Goal: Task Accomplishment & Management: Manage account settings

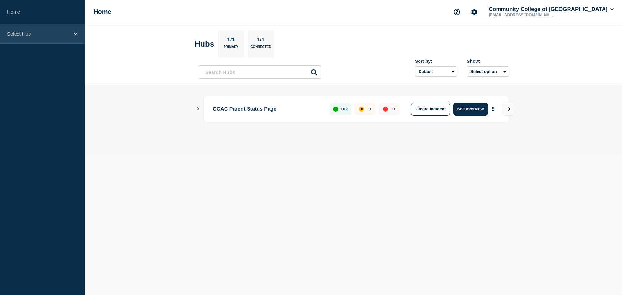
click at [28, 33] on p "Select Hub" at bounding box center [38, 34] width 62 height 6
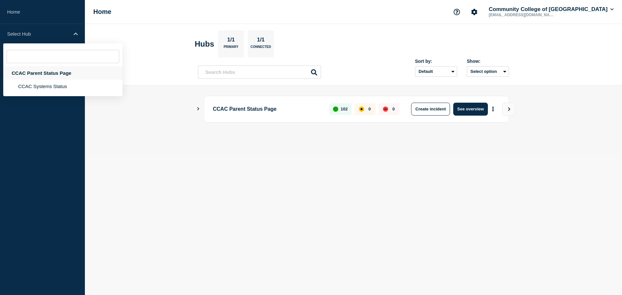
click at [43, 75] on div "CCAC Parent Status Page" at bounding box center [62, 72] width 119 height 13
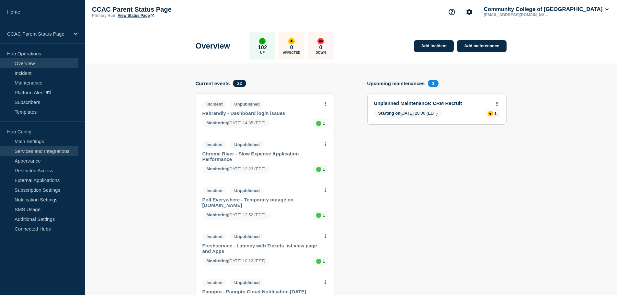
drag, startPoint x: 31, startPoint y: 148, endPoint x: 48, endPoint y: 147, distance: 17.2
click at [31, 148] on link "Services and Integrations" at bounding box center [39, 151] width 78 height 10
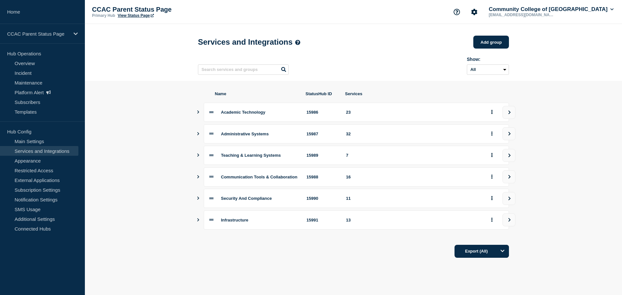
click at [200, 178] on icon "Show services" at bounding box center [198, 176] width 4 height 3
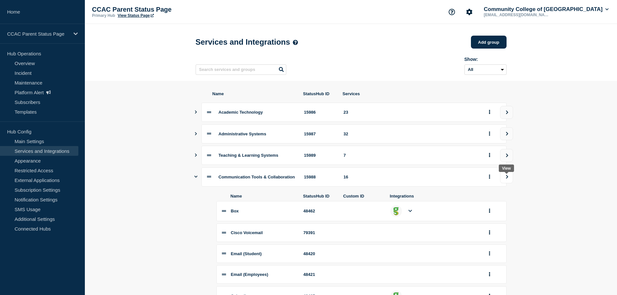
click at [507, 179] on icon "view group" at bounding box center [507, 177] width 4 height 4
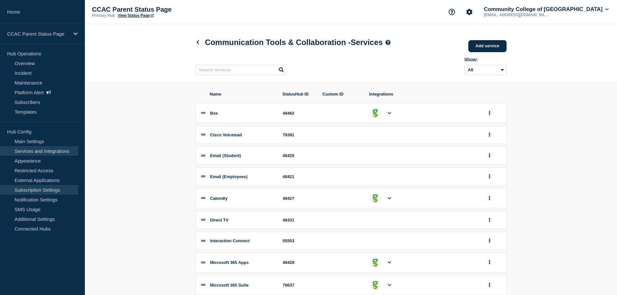
click at [36, 188] on link "Subscription Settings" at bounding box center [39, 190] width 78 height 10
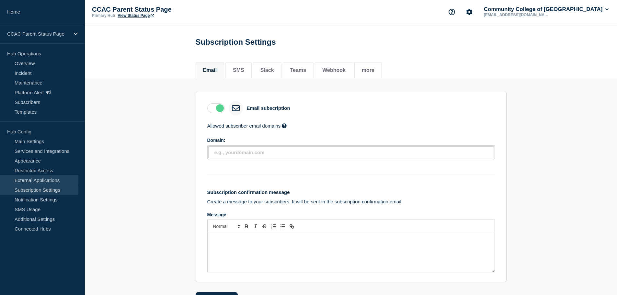
click at [51, 183] on link "External Applications" at bounding box center [39, 180] width 78 height 10
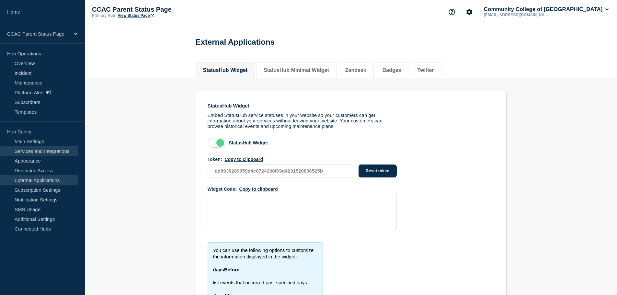
click at [35, 153] on link "Services and Integrations" at bounding box center [39, 151] width 78 height 10
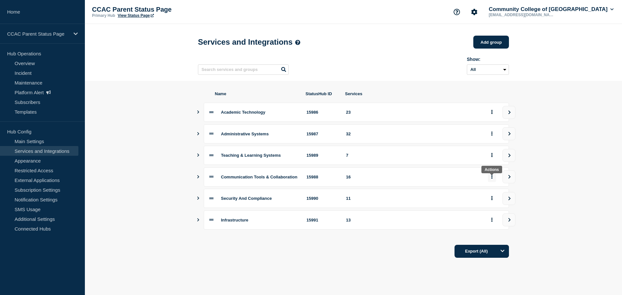
click at [492, 179] on icon "group actions" at bounding box center [491, 177] width 1 height 4
click at [490, 192] on button "Edit" at bounding box center [495, 192] width 32 height 10
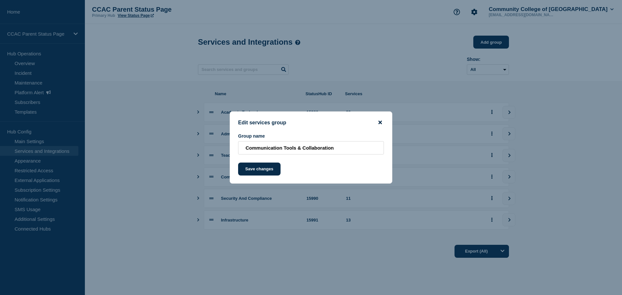
click at [381, 123] on icon "close button" at bounding box center [380, 123] width 4 height 4
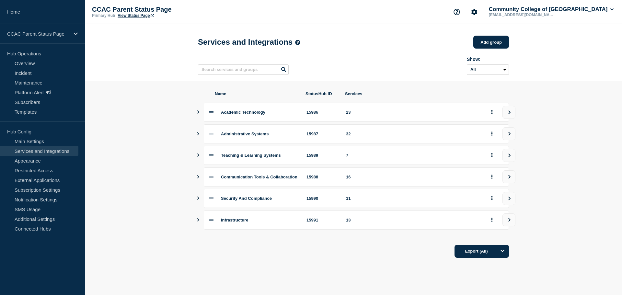
click at [212, 178] on icon at bounding box center [211, 177] width 4 height 4
click at [197, 178] on icon "Show services" at bounding box center [198, 176] width 4 height 3
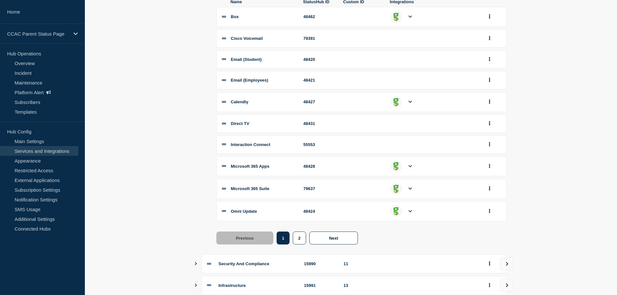
scroll to position [162, 0]
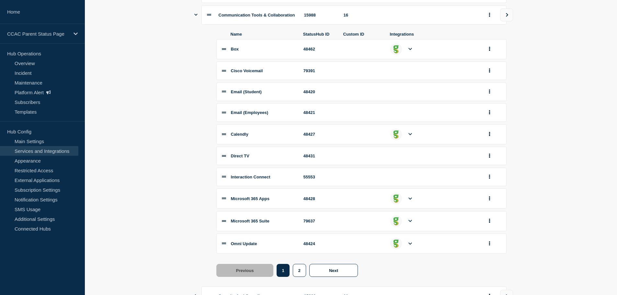
click at [411, 222] on icon at bounding box center [411, 221] width 4 height 2
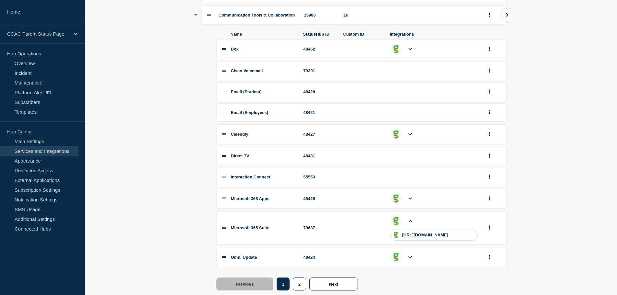
click at [150, 208] on section "Name StatusHub ID Services Academic Technology 15986 23 Administrative Systems …" at bounding box center [351, 149] width 532 height 461
click at [490, 230] on icon "group actions" at bounding box center [490, 227] width 2 height 4
click at [571, 182] on section "Name StatusHub ID Services Academic Technology 15986 23 Administrative Systems …" at bounding box center [351, 149] width 532 height 461
click at [407, 226] on li at bounding box center [411, 221] width 12 height 12
click at [409, 223] on icon at bounding box center [411, 221] width 4 height 4
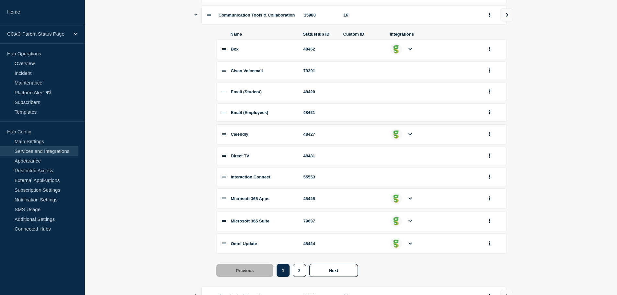
scroll to position [0, 0]
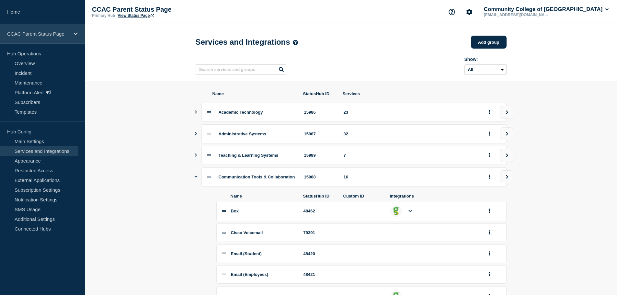
click at [43, 35] on p "CCAC Parent Status Page" at bounding box center [38, 34] width 62 height 6
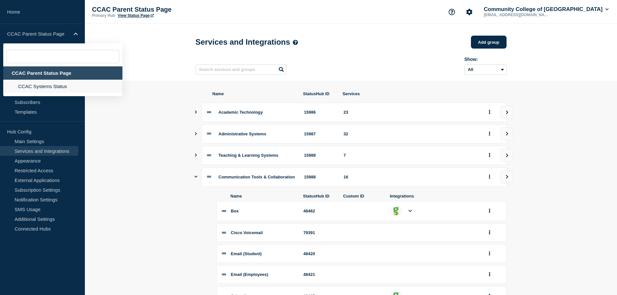
click at [34, 88] on li "CCAC Systems Status" at bounding box center [62, 86] width 119 height 13
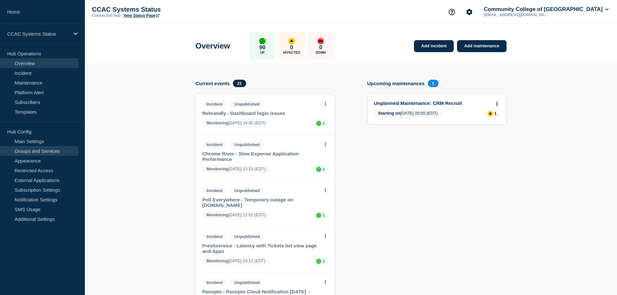
click at [34, 150] on link "Groups and Services" at bounding box center [39, 151] width 78 height 10
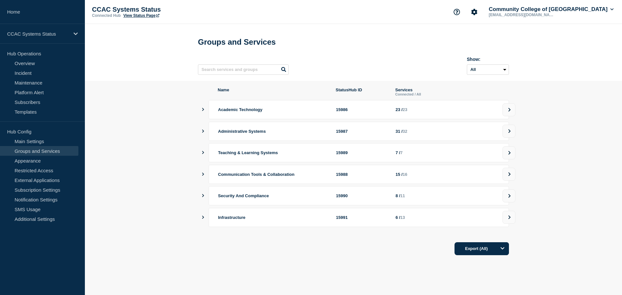
click at [201, 176] on icon "showServices" at bounding box center [203, 174] width 4 height 3
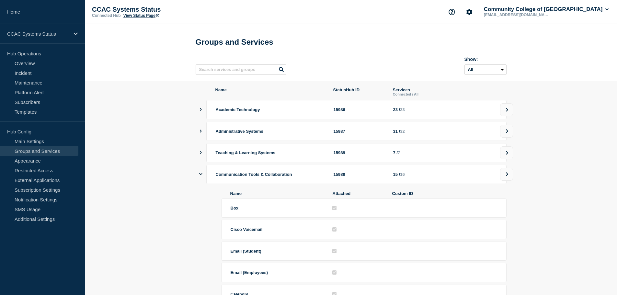
click at [154, 75] on header "Groups and Services Show: All Archived Non-archived" at bounding box center [351, 52] width 532 height 57
click at [494, 71] on select "All Archived Non-archived" at bounding box center [486, 69] width 42 height 10
drag, startPoint x: 554, startPoint y: 60, endPoint x: 555, endPoint y: 54, distance: 5.6
click at [555, 59] on header "Groups and Services Show: All Archived Non-archived" at bounding box center [351, 52] width 532 height 57
click at [473, 12] on icon "Account settings" at bounding box center [469, 12] width 6 height 6
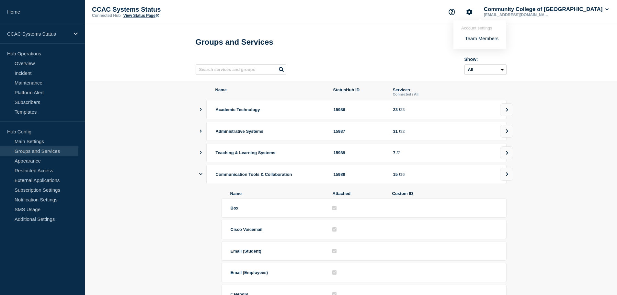
click at [391, 40] on h1 "Groups and Services" at bounding box center [351, 42] width 311 height 9
click at [30, 33] on p "CCAC Systems Status" at bounding box center [38, 34] width 62 height 6
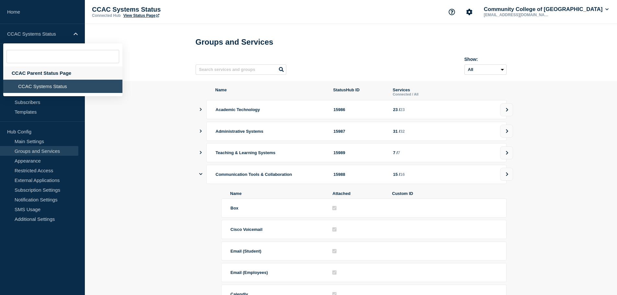
click at [26, 71] on div "CCAC Parent Status Page" at bounding box center [62, 72] width 119 height 13
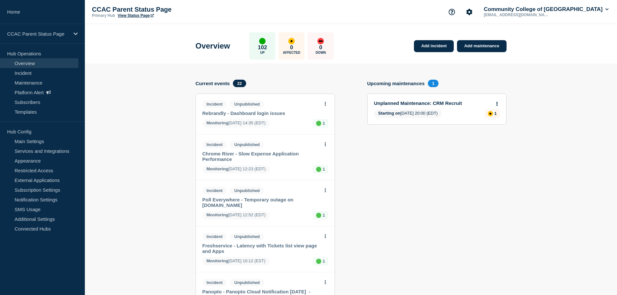
drag, startPoint x: 52, startPoint y: 153, endPoint x: 126, endPoint y: 144, distance: 74.1
click at [52, 153] on link "Services and Integrations" at bounding box center [39, 151] width 78 height 10
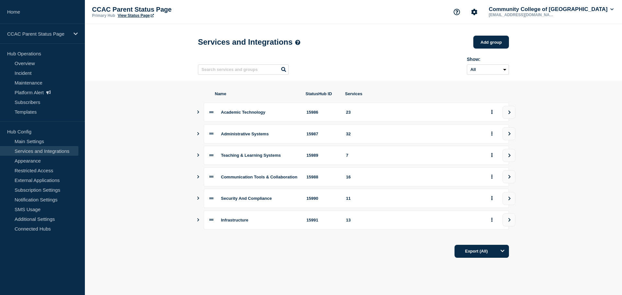
click at [196, 178] on icon "Show services" at bounding box center [198, 176] width 4 height 3
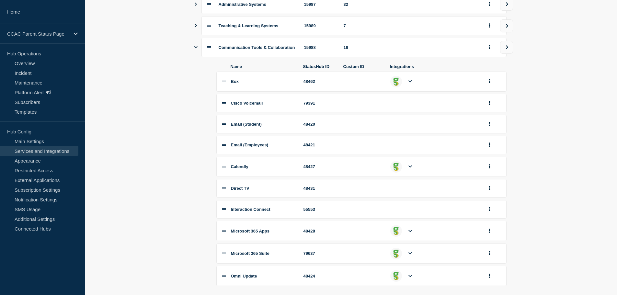
scroll to position [194, 0]
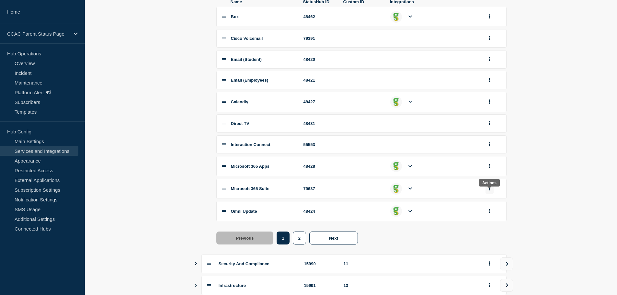
click at [490, 194] on button "group actions" at bounding box center [490, 189] width 8 height 10
click at [492, 206] on button "Edit" at bounding box center [493, 201] width 32 height 10
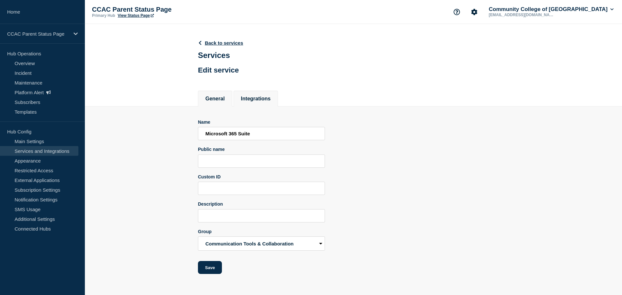
click at [262, 100] on button "Integrations" at bounding box center [256, 99] width 30 height 6
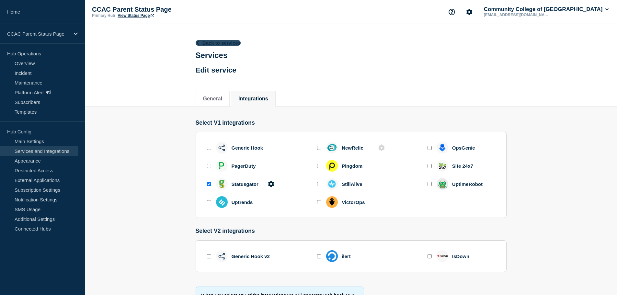
click at [216, 43] on link "Back to services" at bounding box center [218, 43] width 45 height 6
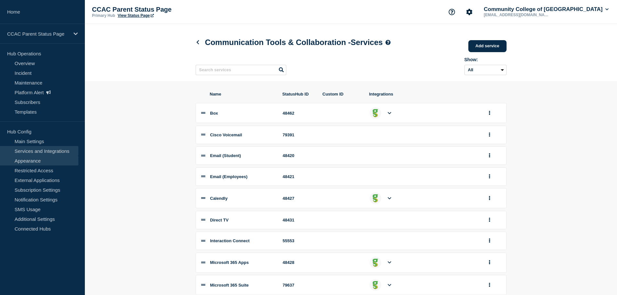
click at [34, 160] on link "Appearance" at bounding box center [39, 161] width 78 height 10
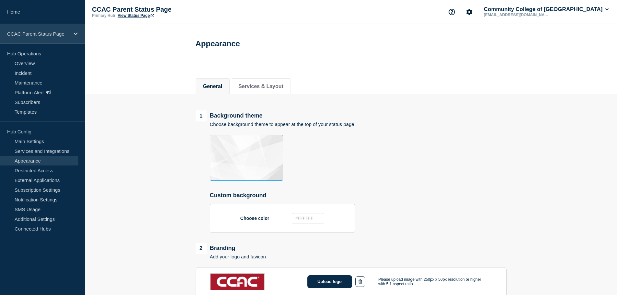
click at [33, 29] on div "CCAC Parent Status Page" at bounding box center [42, 34] width 85 height 20
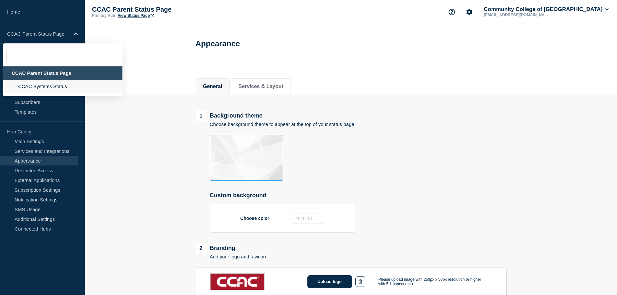
click at [32, 86] on li "CCAC Systems Status" at bounding box center [62, 86] width 119 height 13
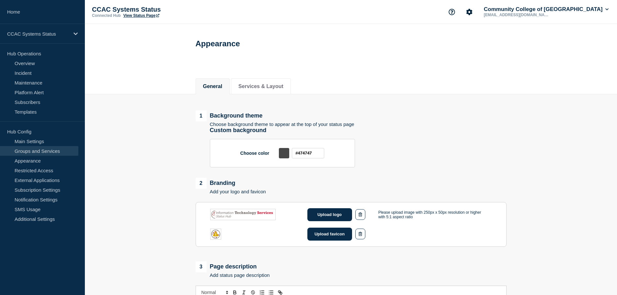
click at [28, 153] on link "Groups and Services" at bounding box center [39, 151] width 78 height 10
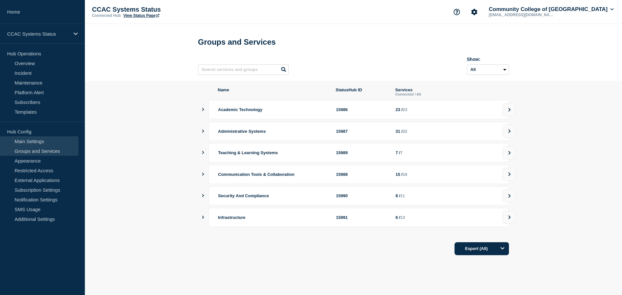
click at [19, 140] on link "Main Settings" at bounding box center [39, 141] width 78 height 10
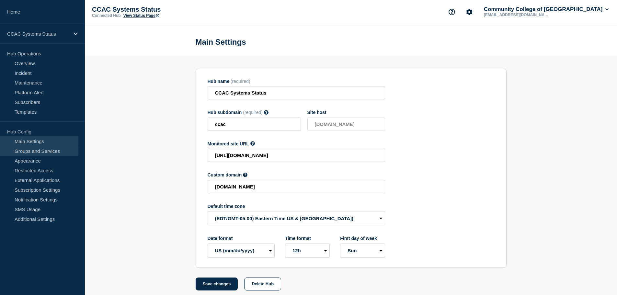
click at [34, 151] on link "Groups and Services" at bounding box center [39, 151] width 78 height 10
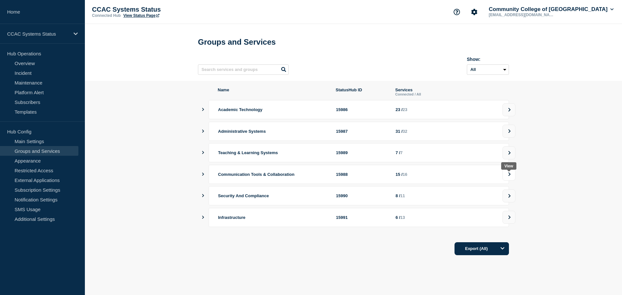
click at [506, 174] on button at bounding box center [508, 174] width 13 height 13
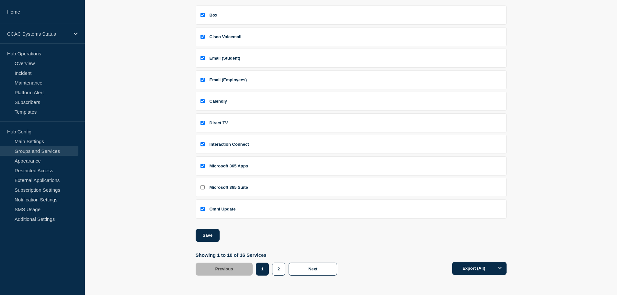
scroll to position [99, 0]
click at [202, 188] on input "Microsoft 365 Suite checkbox" at bounding box center [203, 187] width 4 height 4
checkbox input "true"
click at [206, 235] on button "Save" at bounding box center [208, 235] width 24 height 13
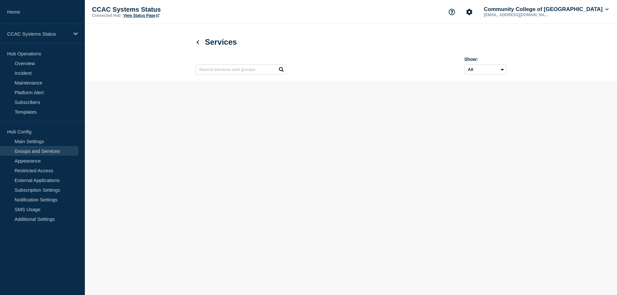
scroll to position [0, 0]
